Goal: Find specific page/section: Find specific page/section

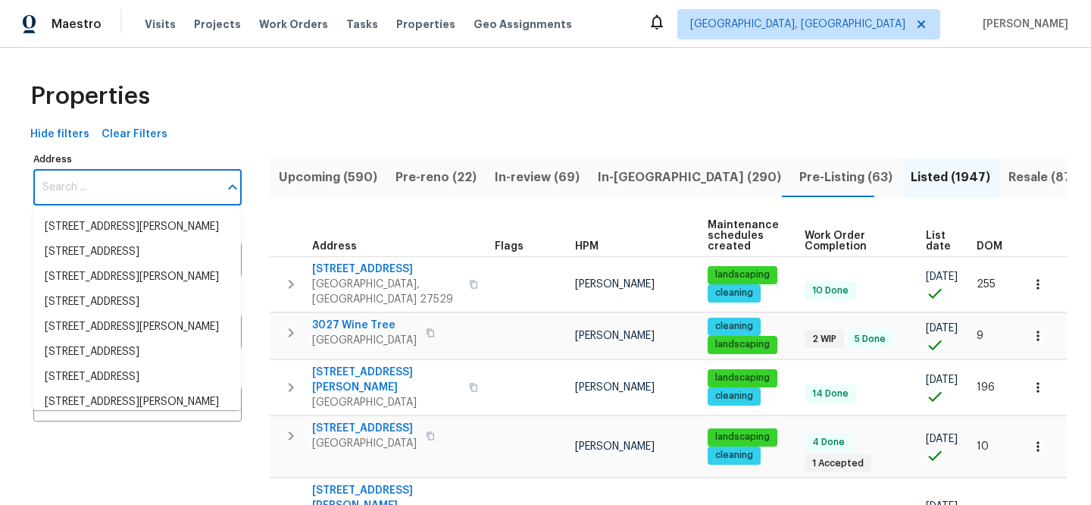
click at [157, 189] on input "Address" at bounding box center [126, 188] width 186 height 36
paste input "[GEOGRAPHIC_DATA]"
type input "[GEOGRAPHIC_DATA]"
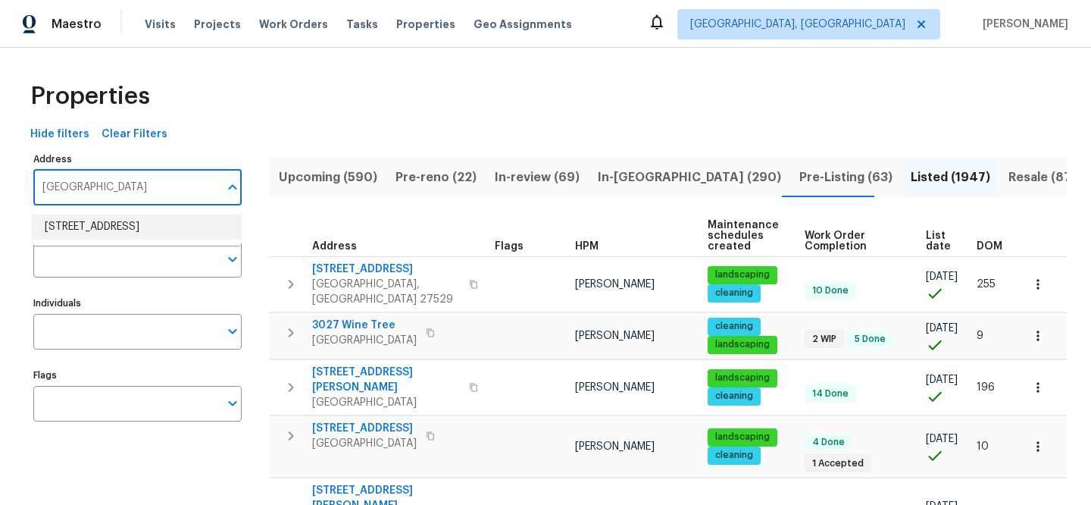
click at [173, 239] on li "124 Blossom Valley Strm Buda TX 78610" at bounding box center [137, 226] width 208 height 25
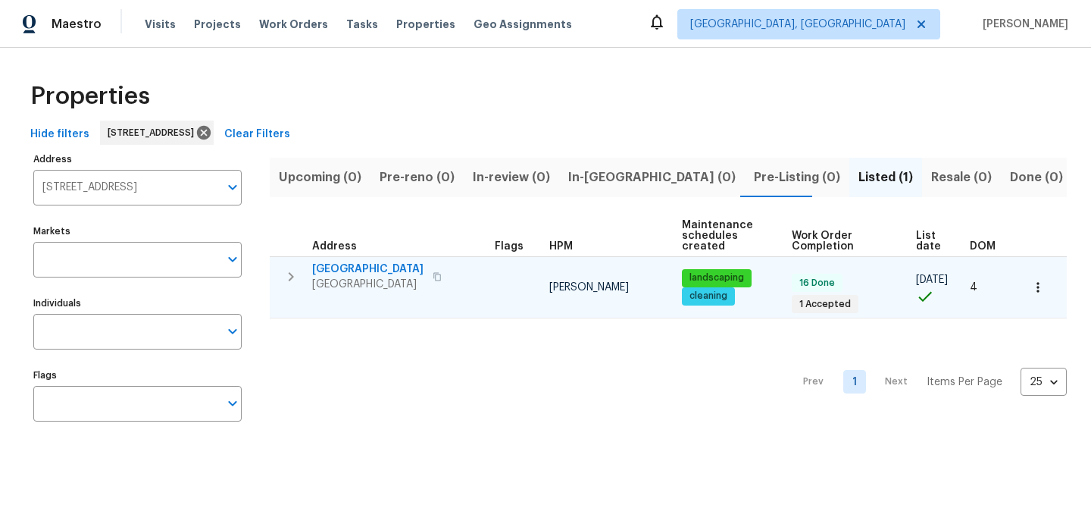
click at [413, 265] on span "[GEOGRAPHIC_DATA]" at bounding box center [367, 268] width 111 height 15
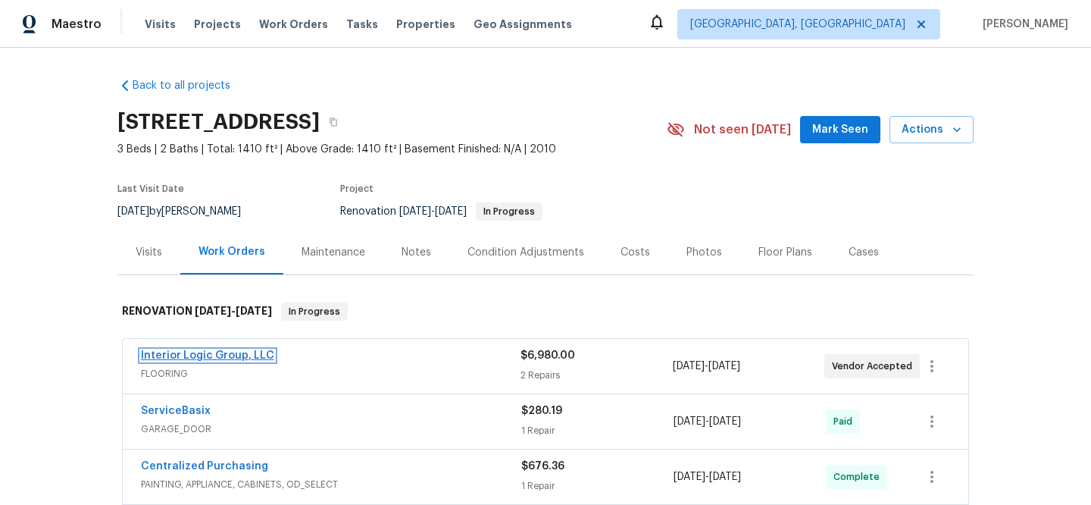
click at [230, 352] on link "Interior Logic Group, LLC" at bounding box center [207, 355] width 133 height 11
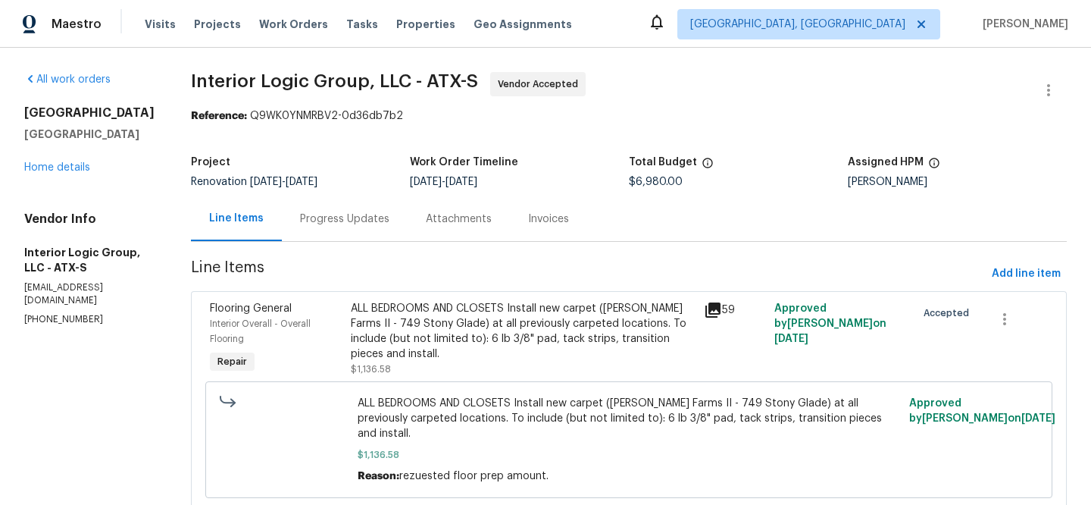
click at [713, 308] on icon at bounding box center [712, 309] width 15 height 15
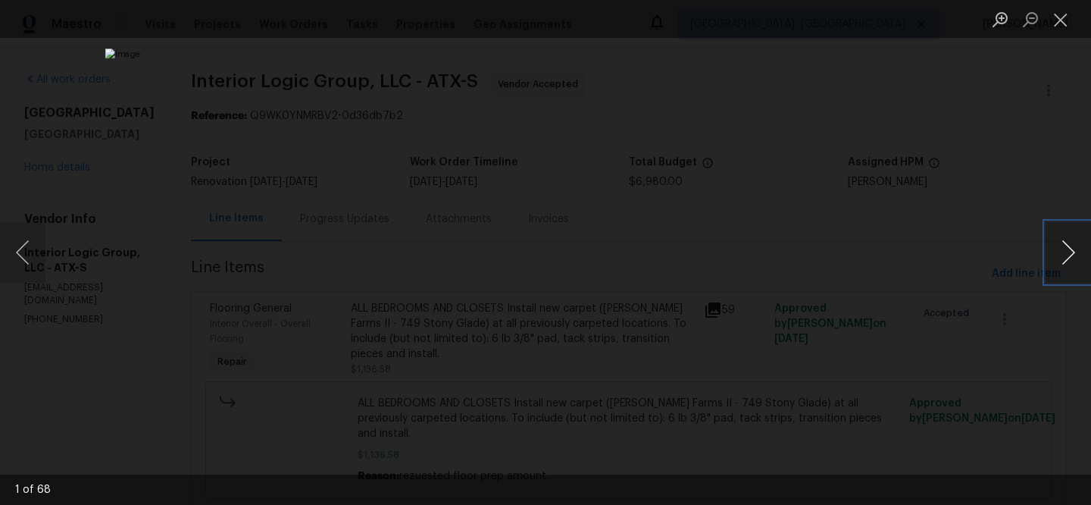
click at [1055, 248] on button "Next image" at bounding box center [1067, 252] width 45 height 61
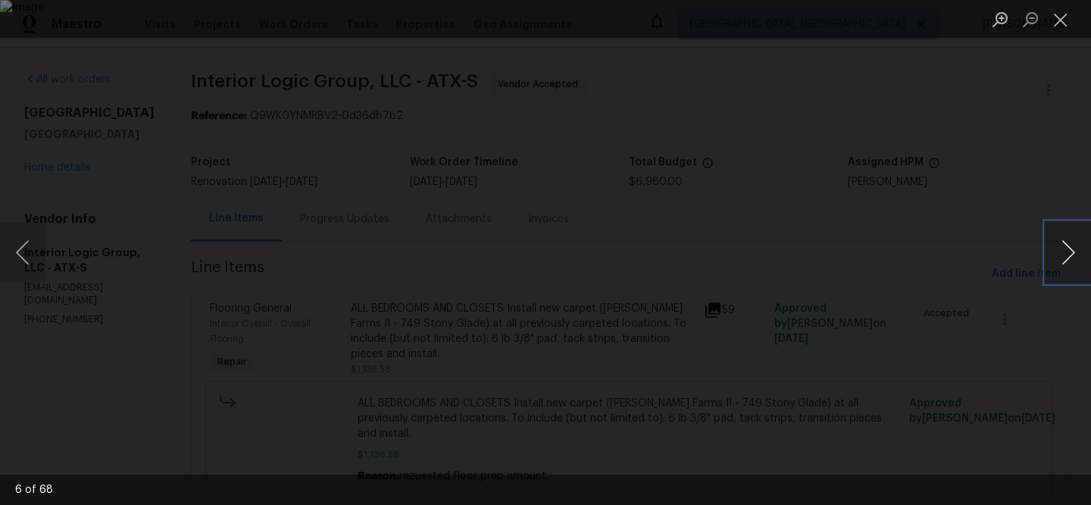
click at [1055, 248] on button "Next image" at bounding box center [1067, 252] width 45 height 61
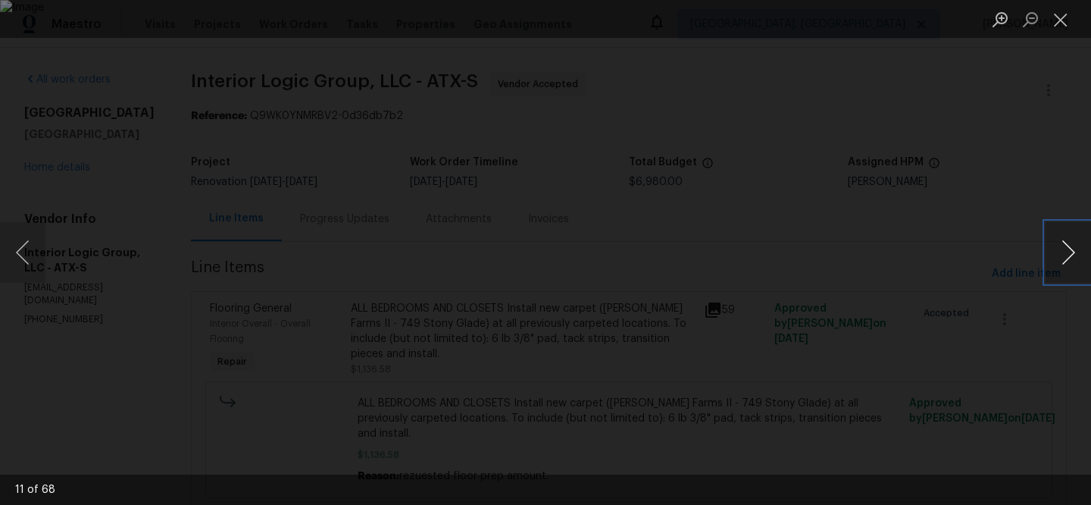
click at [1055, 248] on button "Next image" at bounding box center [1067, 252] width 45 height 61
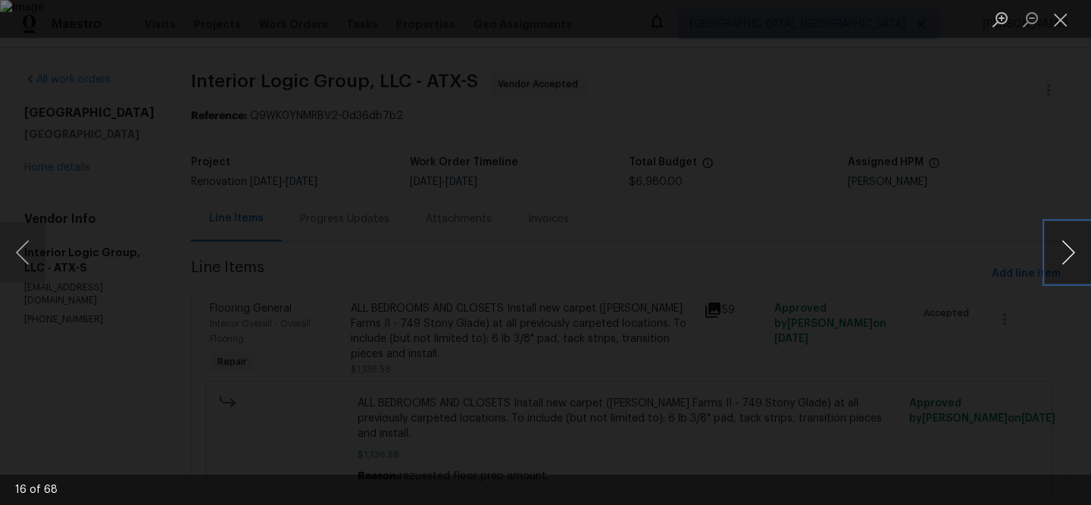
click at [1055, 248] on button "Next image" at bounding box center [1067, 252] width 45 height 61
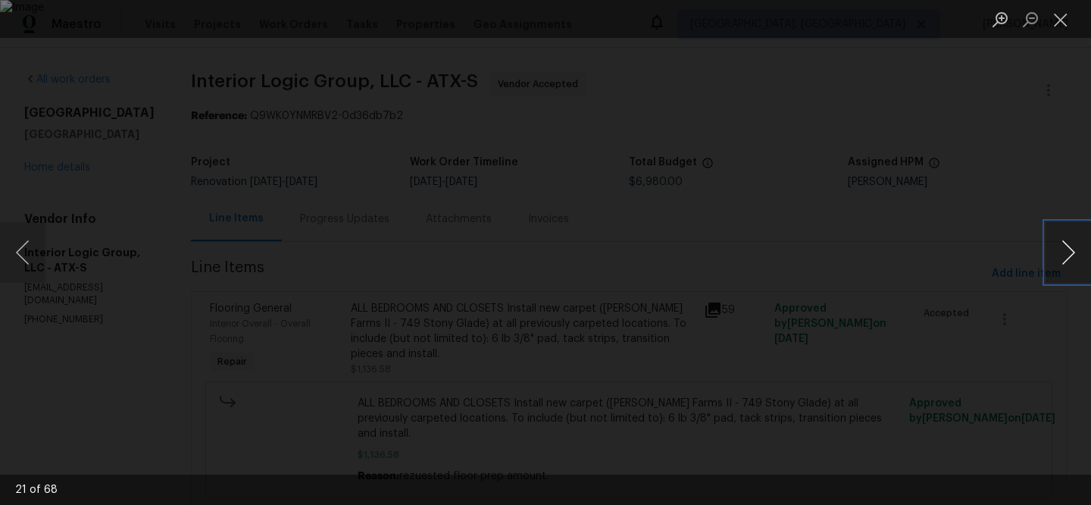
click at [1055, 248] on button "Next image" at bounding box center [1067, 252] width 45 height 61
click at [743, 423] on div "Lightbox" at bounding box center [545, 252] width 1091 height 505
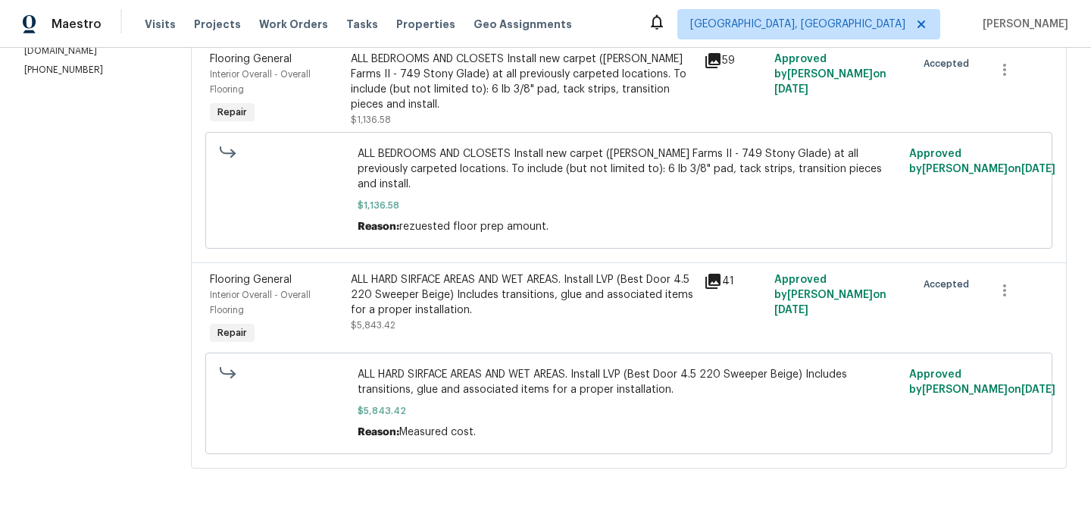
scroll to position [254, 0]
